Goal: Navigation & Orientation: Find specific page/section

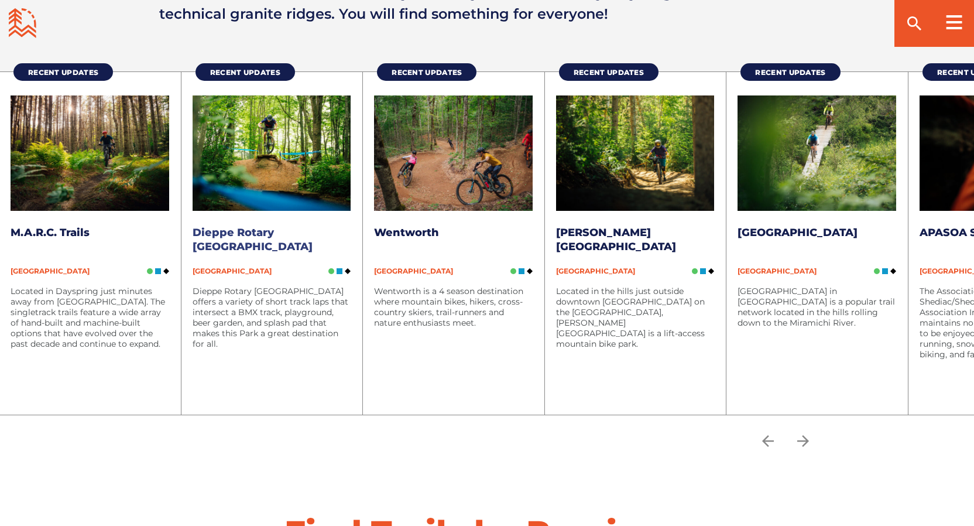
scroll to position [2086, 0]
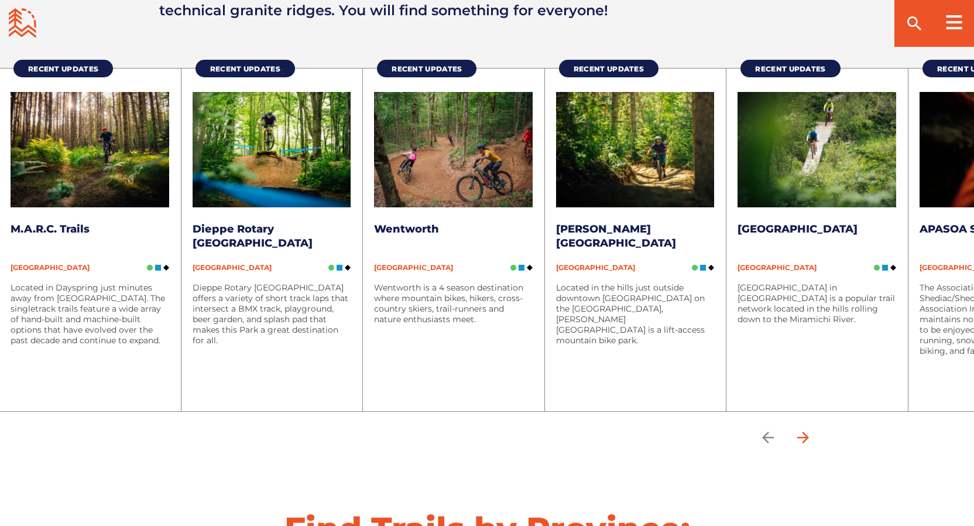
click at [805, 429] on icon "arrow forward" at bounding box center [803, 438] width 18 height 18
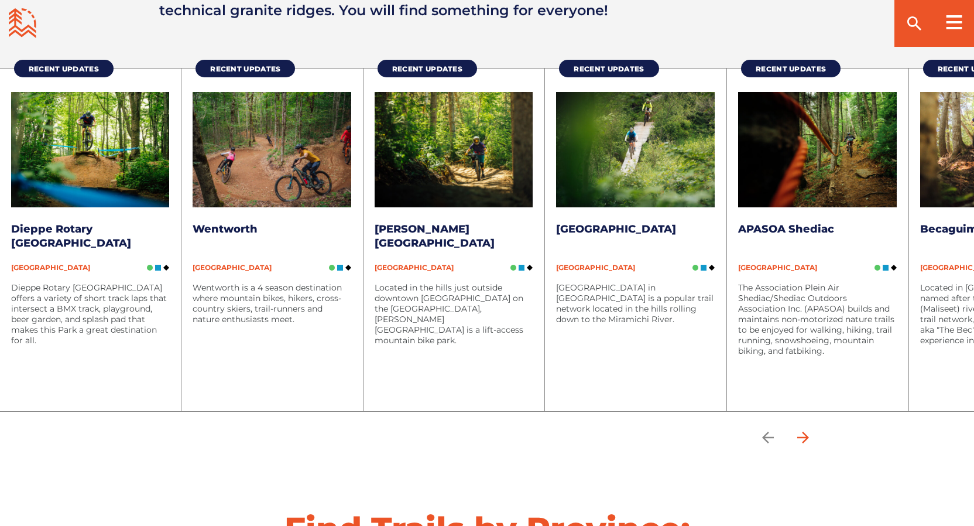
click at [806, 429] on icon "arrow forward" at bounding box center [803, 438] width 18 height 18
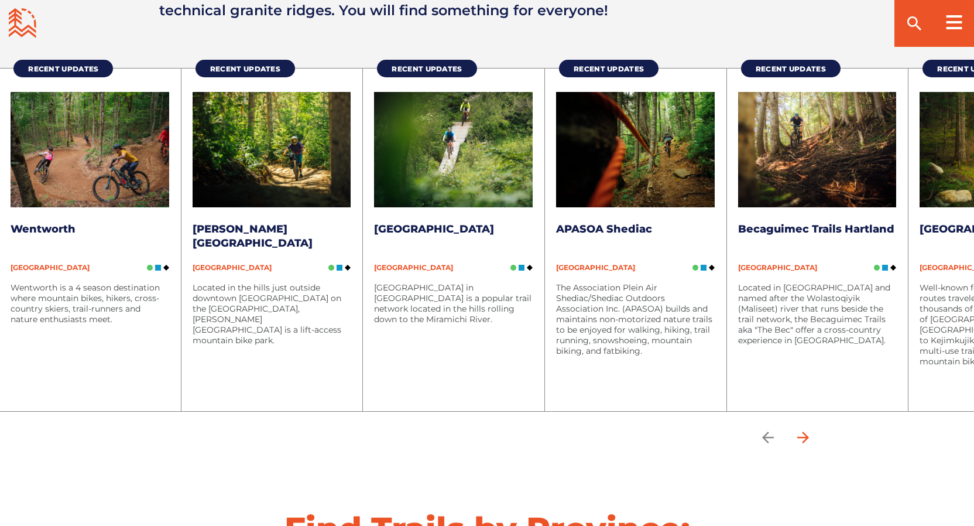
click at [806, 429] on icon "arrow forward" at bounding box center [803, 438] width 18 height 18
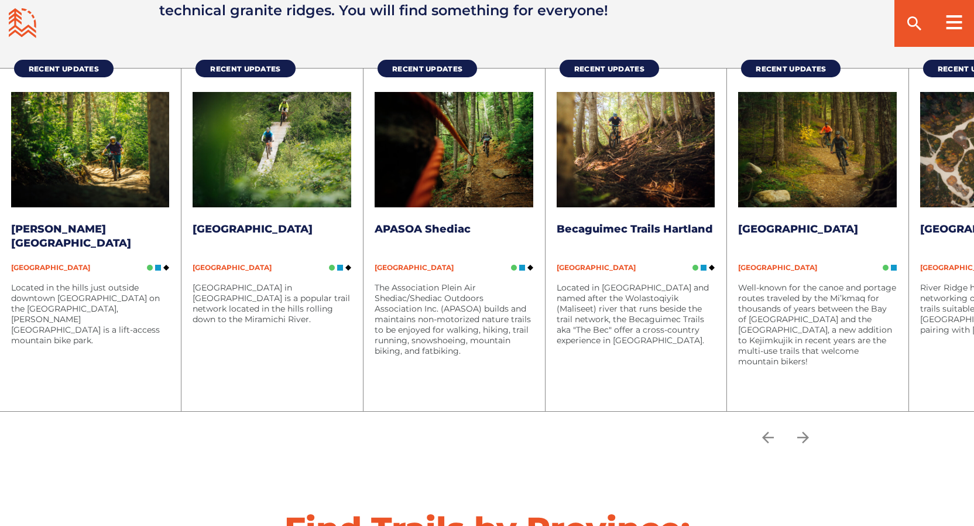
scroll to position [2168, 0]
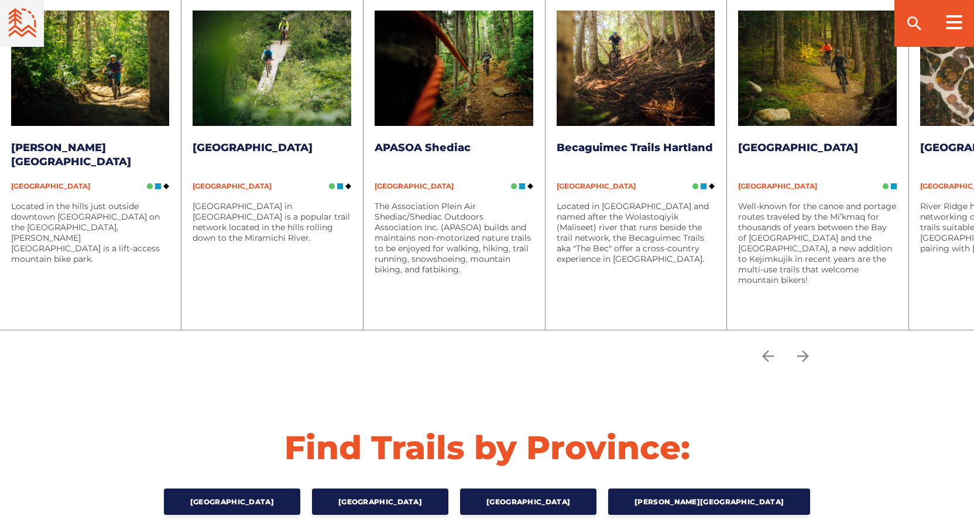
drag, startPoint x: 801, startPoint y: 326, endPoint x: 788, endPoint y: 331, distance: 14.5
click at [801, 347] on icon "arrow forward" at bounding box center [803, 356] width 18 height 18
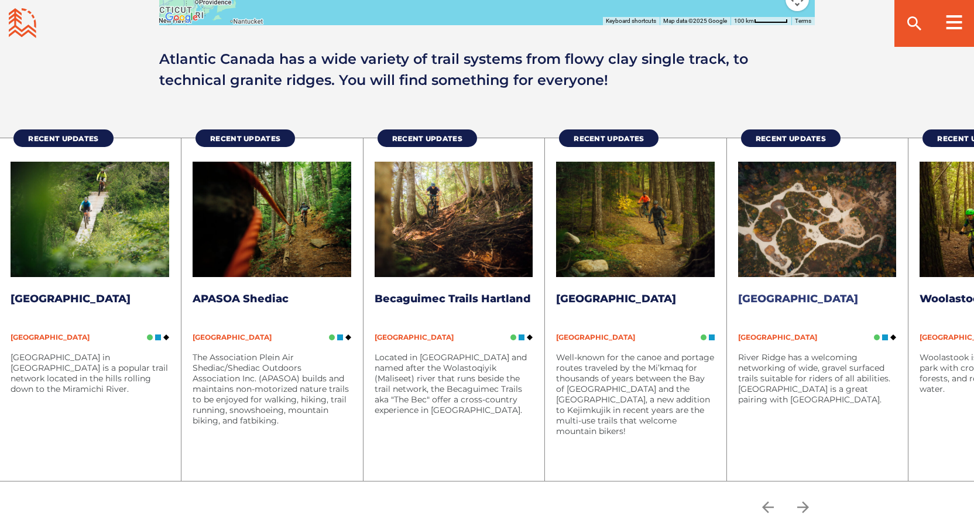
scroll to position [2017, 0]
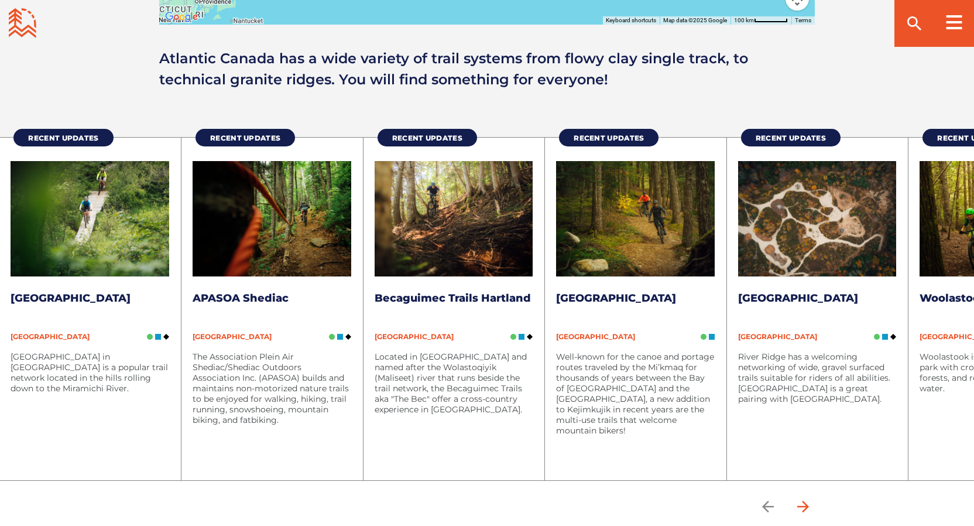
click at [803, 498] on icon "arrow forward" at bounding box center [803, 507] width 18 height 18
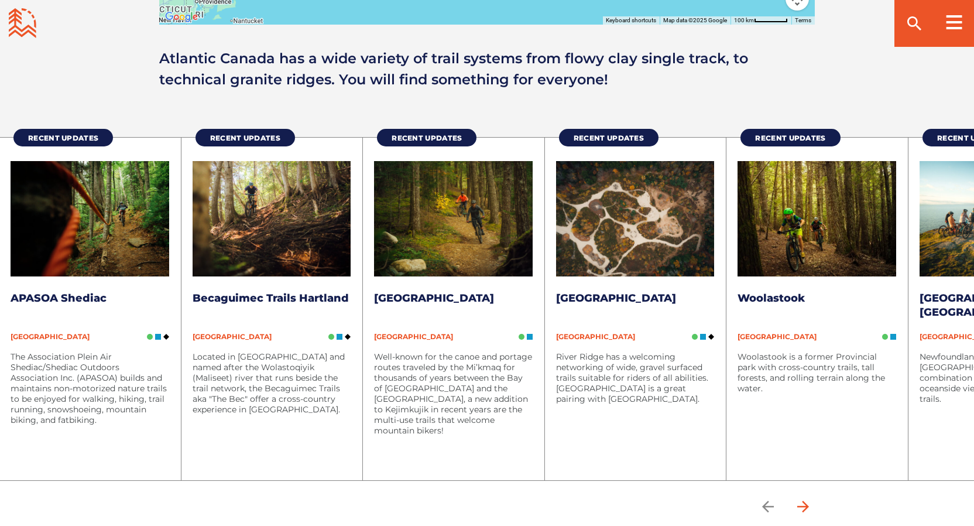
click at [803, 498] on icon "arrow forward" at bounding box center [803, 507] width 18 height 18
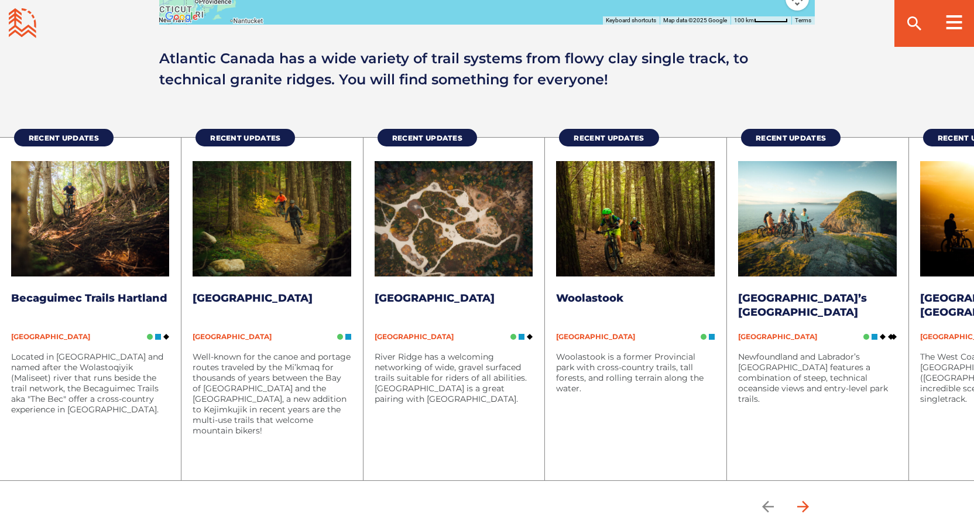
click at [803, 498] on icon "arrow forward" at bounding box center [803, 507] width 18 height 18
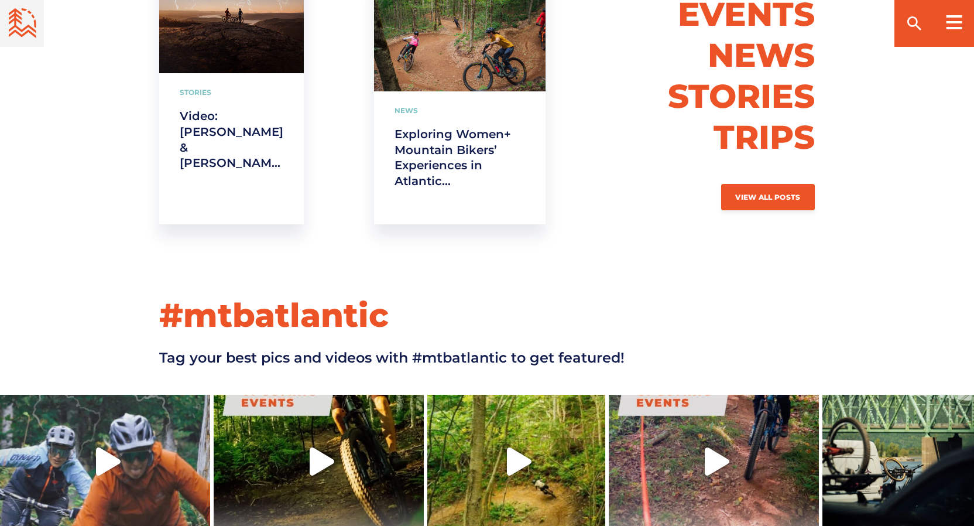
scroll to position [3117, 0]
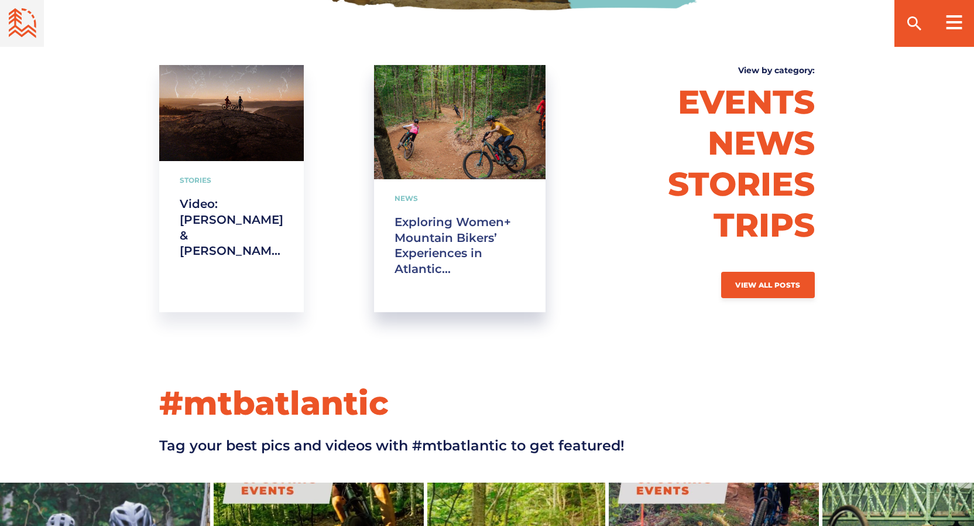
click at [440, 214] on link "Exploring Women+ Mountain Bikers’ Experiences in Atlantic [GEOGRAPHIC_DATA]" at bounding box center [460, 245] width 131 height 63
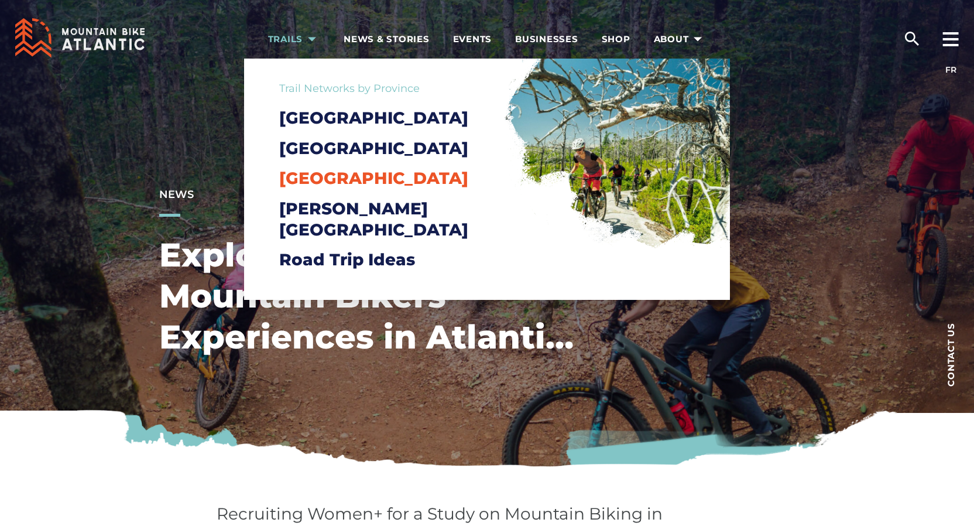
click at [338, 188] on span "[GEOGRAPHIC_DATA]" at bounding box center [373, 178] width 189 height 20
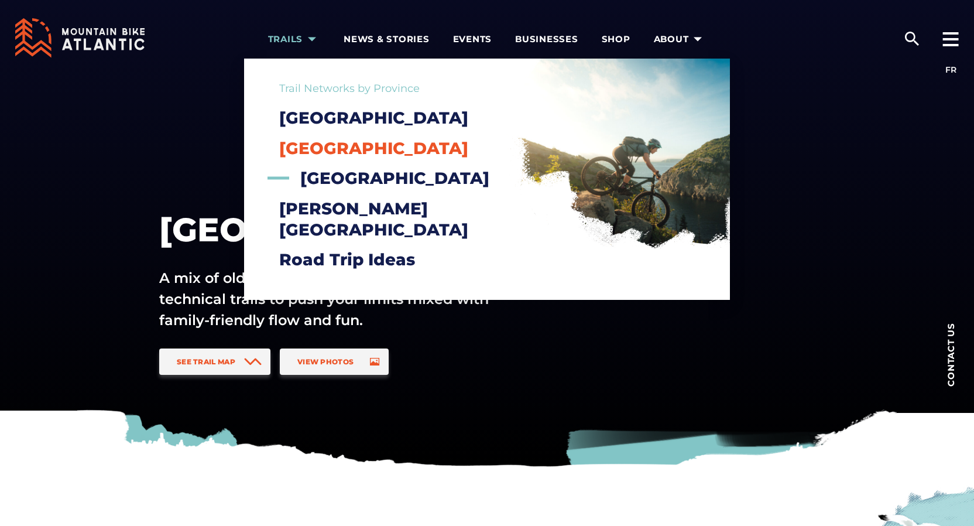
click at [322, 152] on span "[GEOGRAPHIC_DATA]" at bounding box center [373, 148] width 189 height 20
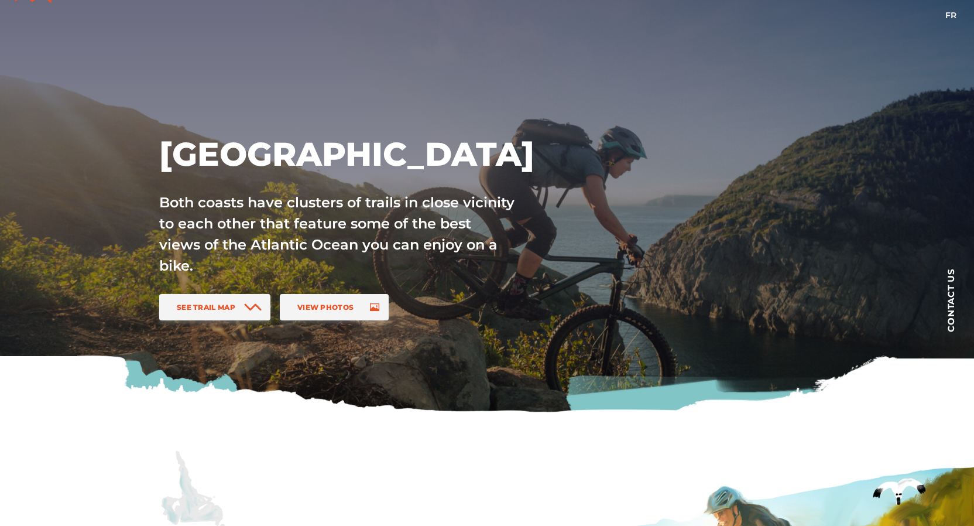
scroll to position [57, 0]
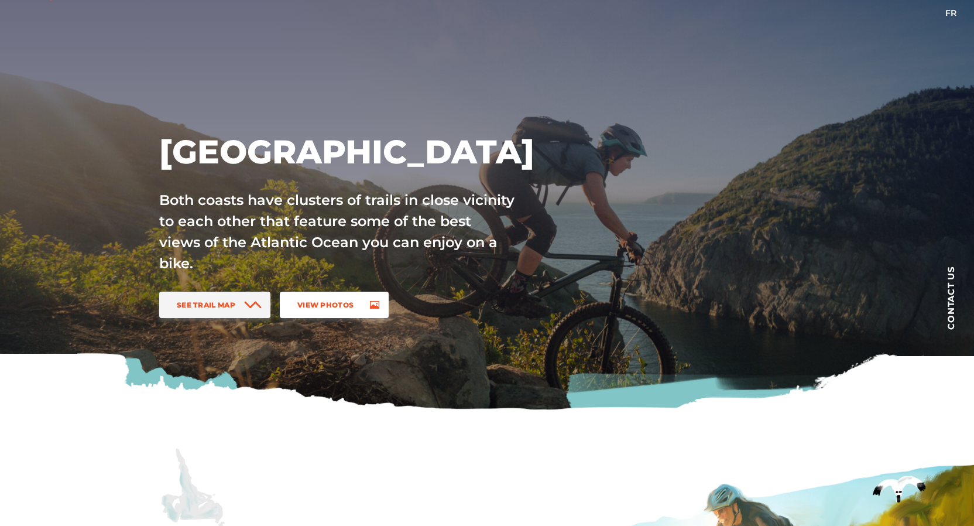
click at [361, 309] on link "View Photos" at bounding box center [334, 305] width 109 height 26
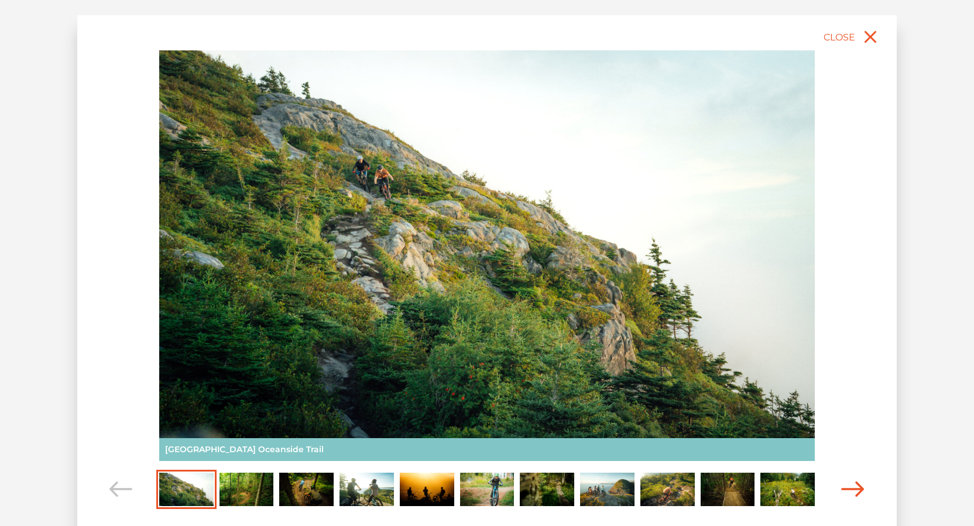
click at [862, 488] on icon "Carousel Navigation" at bounding box center [852, 489] width 23 height 16
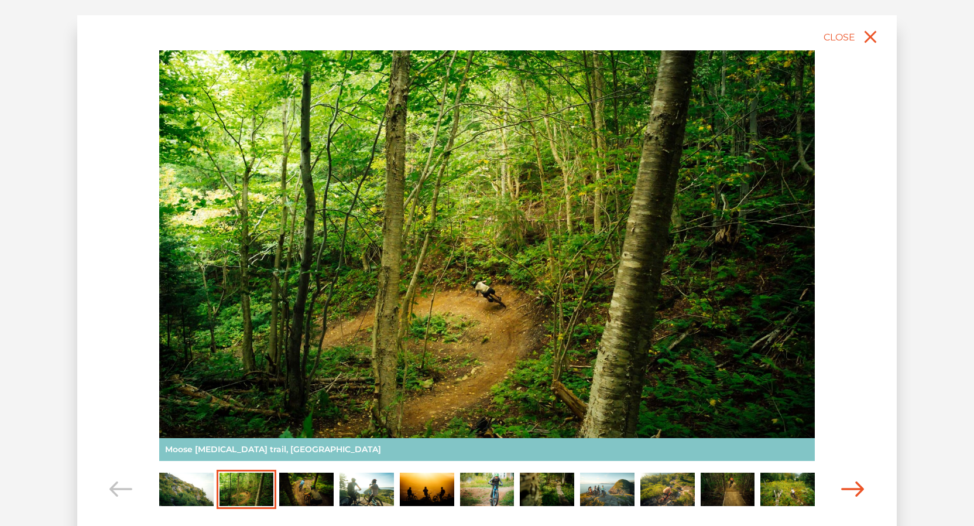
click at [862, 486] on icon "Carousel Navigation" at bounding box center [852, 489] width 23 height 16
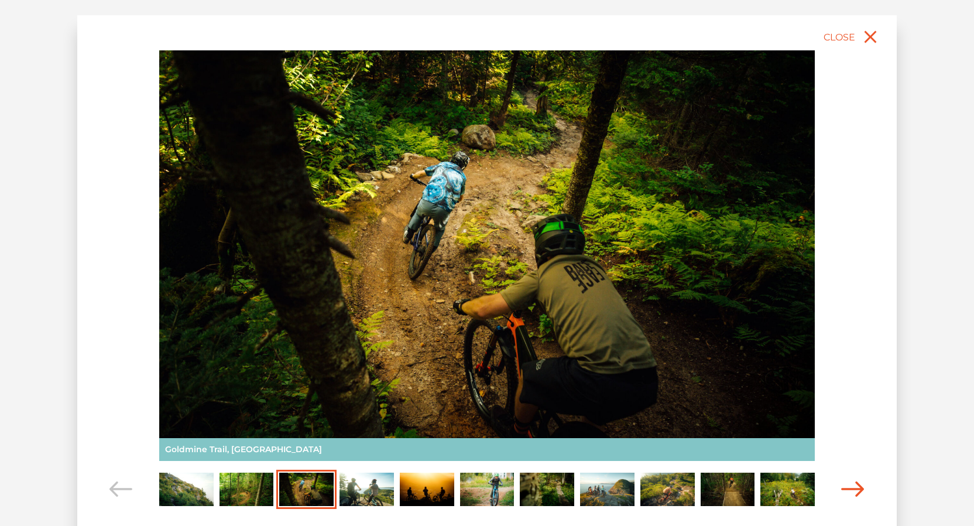
click at [862, 486] on icon "Carousel Navigation" at bounding box center [852, 489] width 23 height 16
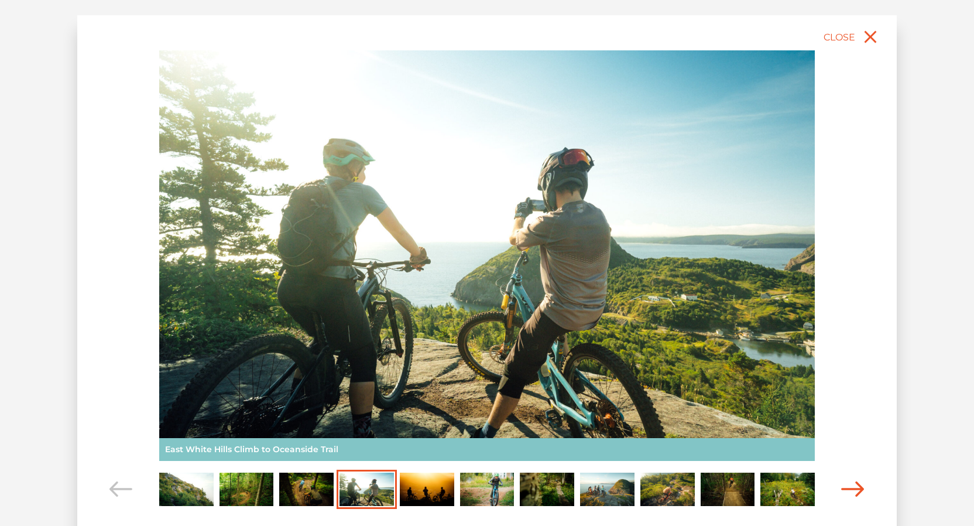
click at [862, 486] on icon "Carousel Navigation" at bounding box center [852, 489] width 23 height 16
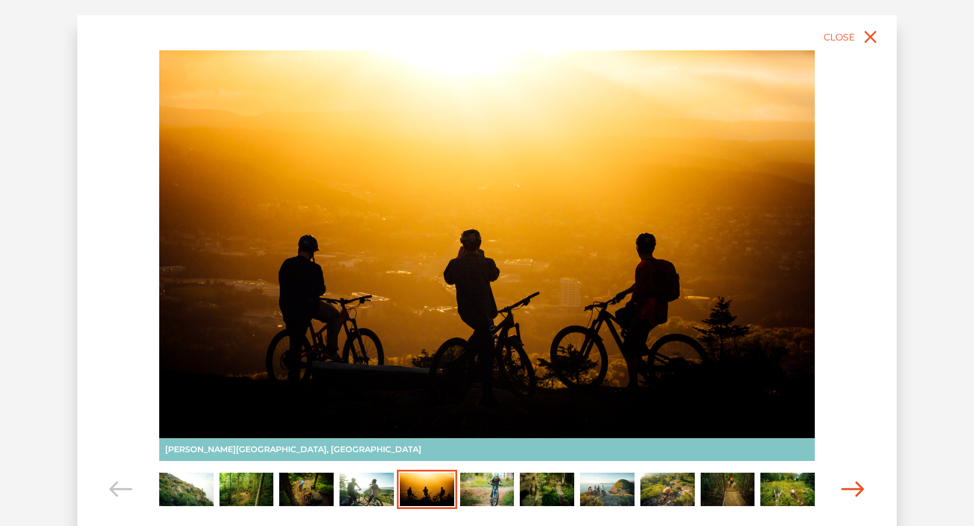
click at [862, 486] on icon "Carousel Navigation" at bounding box center [852, 489] width 23 height 16
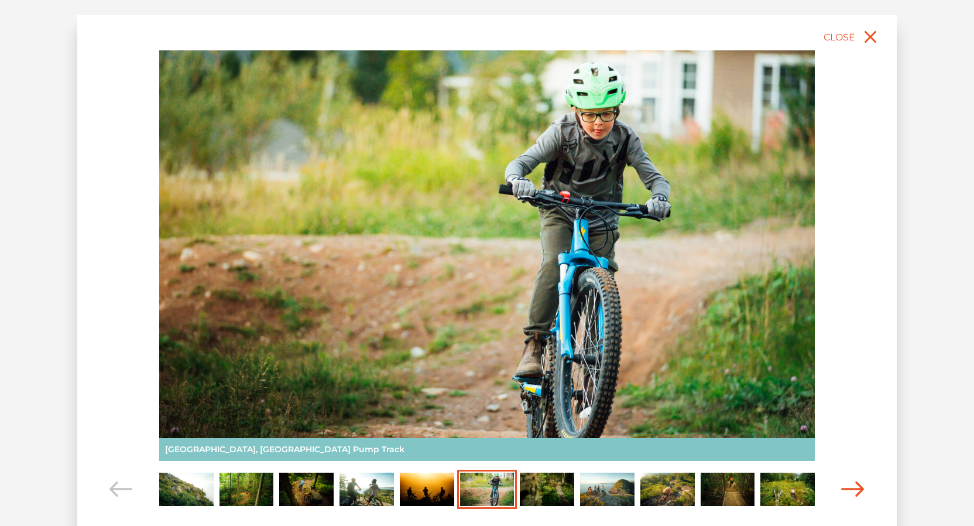
click at [862, 486] on icon "Carousel Navigation" at bounding box center [852, 489] width 23 height 16
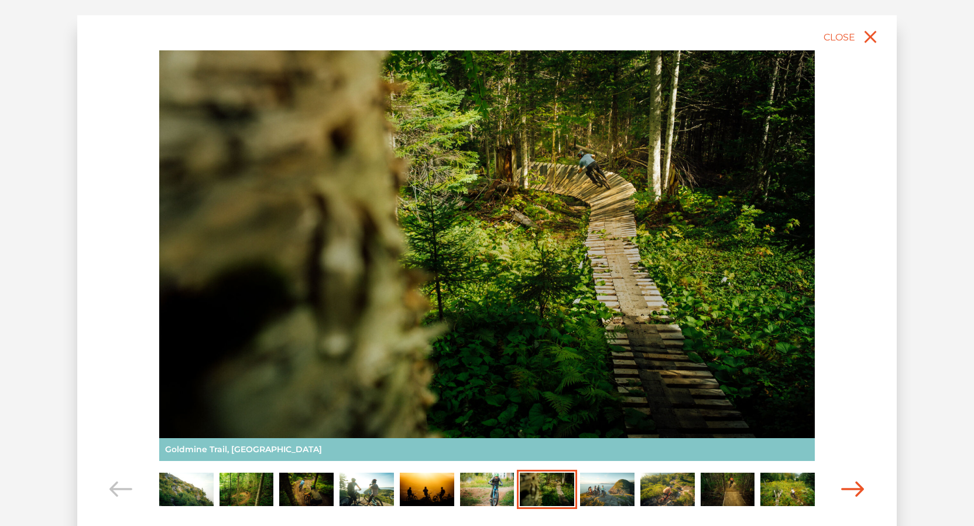
click at [862, 486] on icon "Carousel Navigation" at bounding box center [852, 489] width 23 height 16
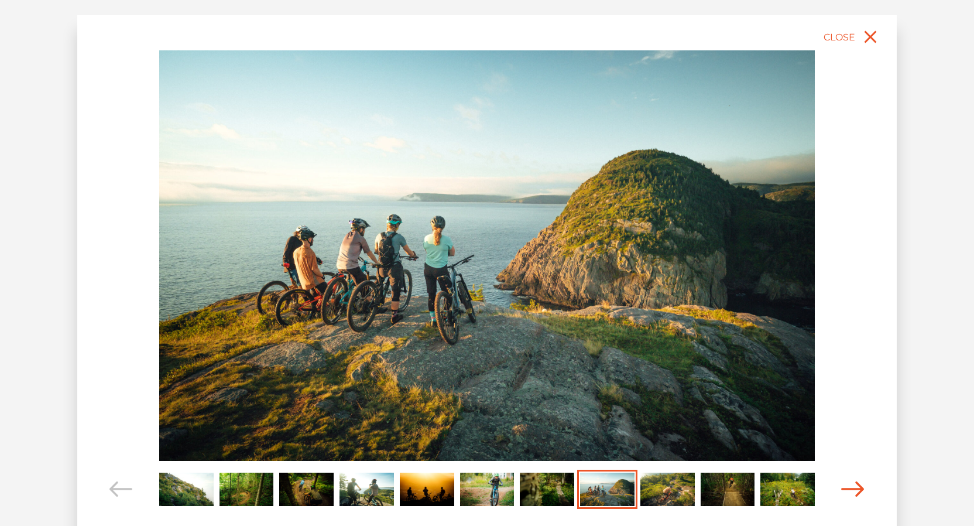
click at [862, 486] on icon "Carousel Navigation" at bounding box center [852, 489] width 23 height 16
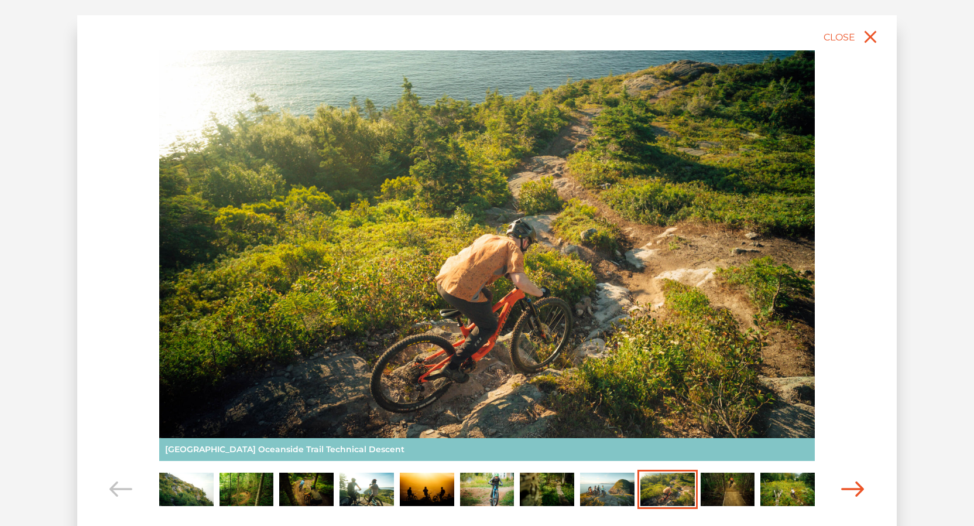
click at [862, 486] on icon "Carousel Navigation" at bounding box center [852, 489] width 23 height 16
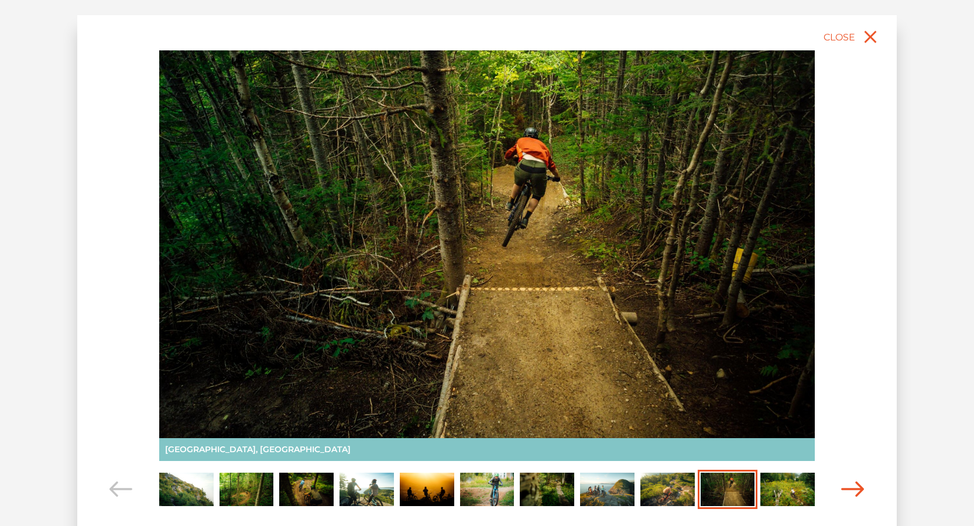
click at [862, 486] on icon "Carousel Navigation" at bounding box center [852, 489] width 23 height 16
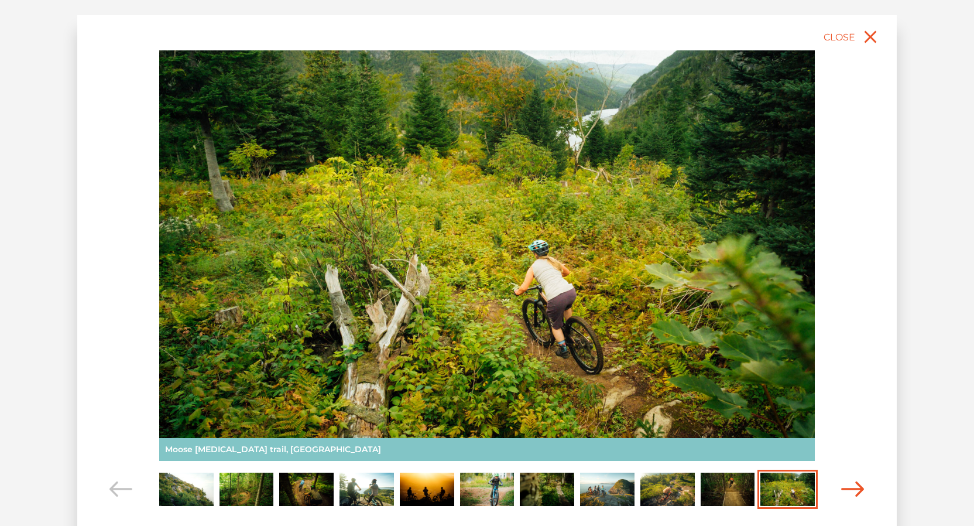
click at [862, 486] on icon "Carousel Navigation" at bounding box center [852, 489] width 23 height 16
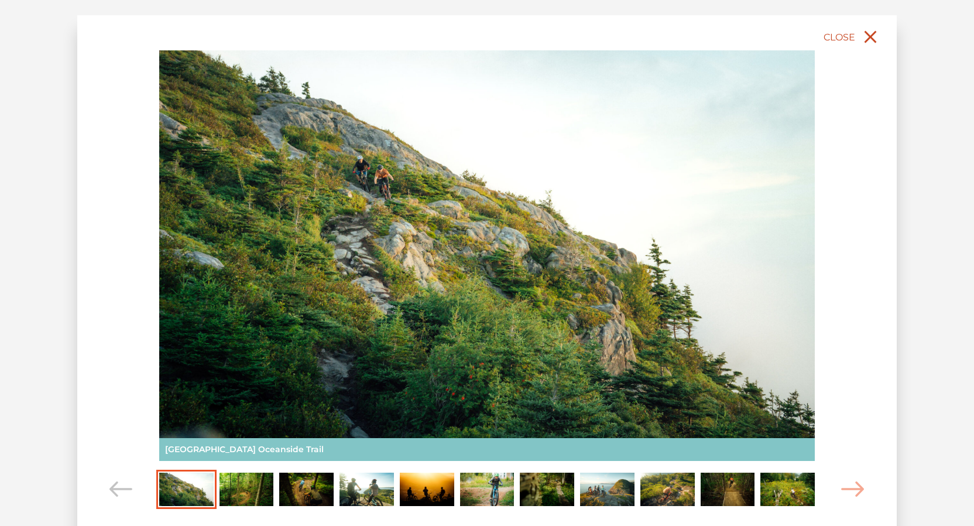
click at [866, 35] on icon "close" at bounding box center [870, 36] width 21 height 21
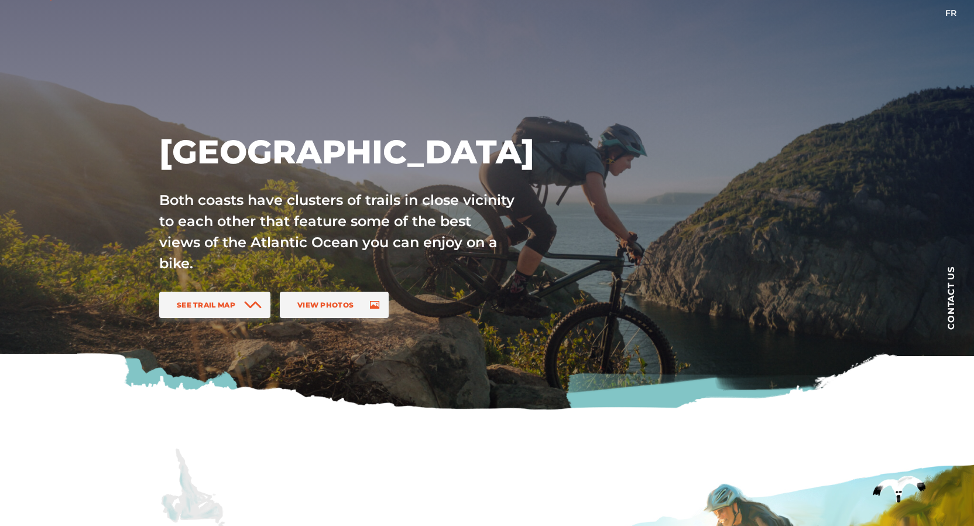
scroll to position [0, 0]
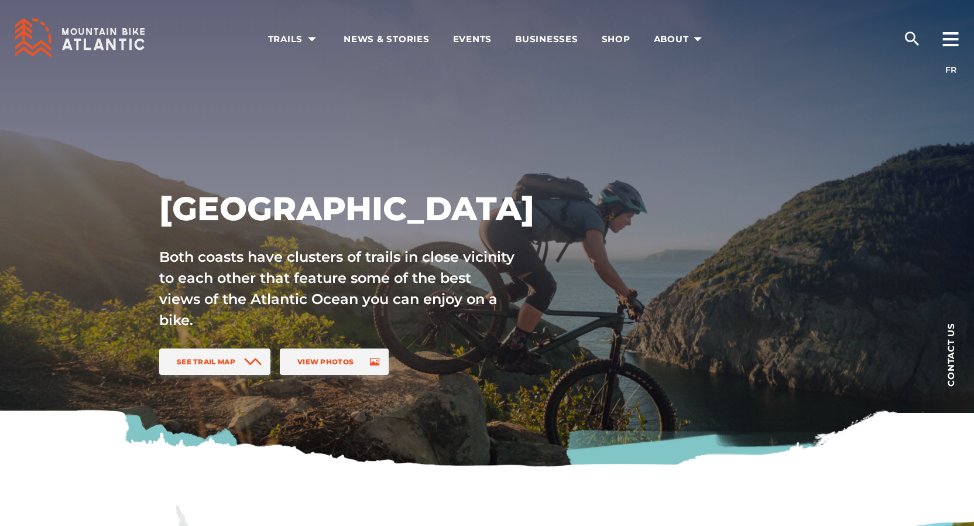
click at [107, 47] on icon at bounding box center [110, 45] width 9 height 12
